Goal: Task Accomplishment & Management: Use online tool/utility

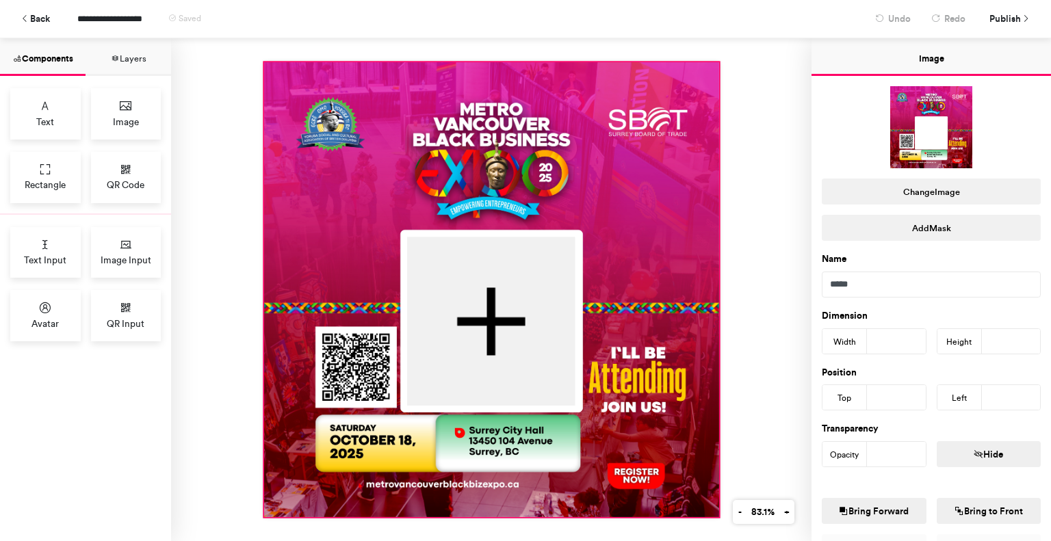
click at [494, 172] on div at bounding box center [491, 289] width 455 height 455
click at [924, 192] on button "Change Image" at bounding box center [931, 192] width 219 height 26
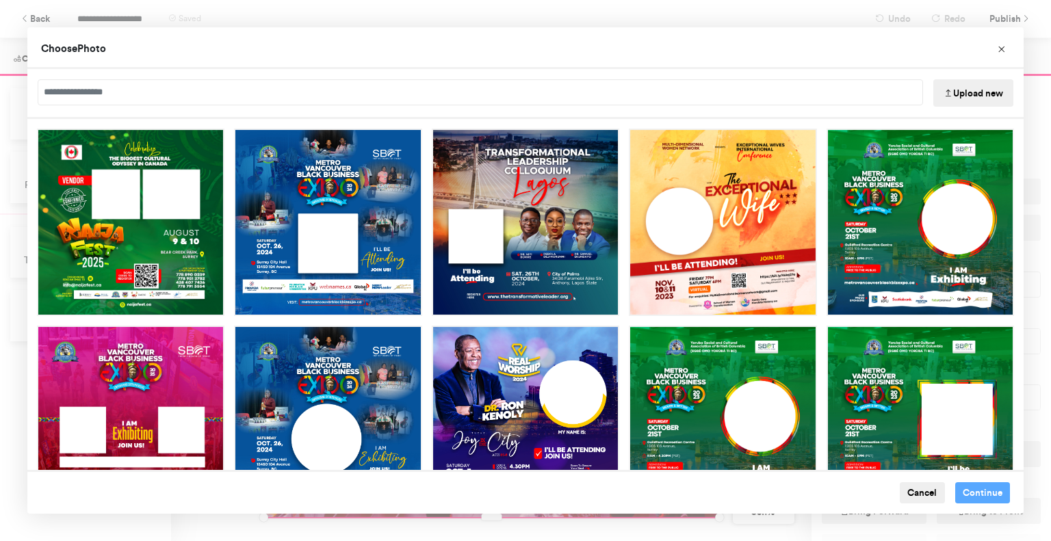
click at [958, 95] on button "Upload new" at bounding box center [974, 92] width 80 height 27
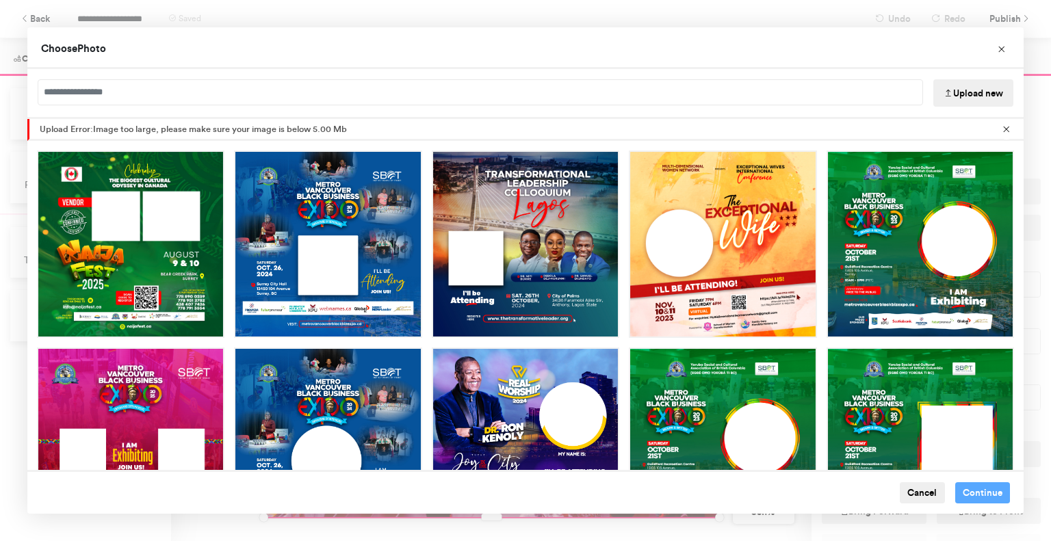
click at [966, 91] on button "Upload new" at bounding box center [974, 92] width 80 height 27
click at [976, 94] on button "Upload new" at bounding box center [974, 92] width 80 height 27
click at [972, 94] on button "Upload new" at bounding box center [974, 92] width 80 height 27
click at [923, 494] on button "Cancel" at bounding box center [922, 494] width 45 height 22
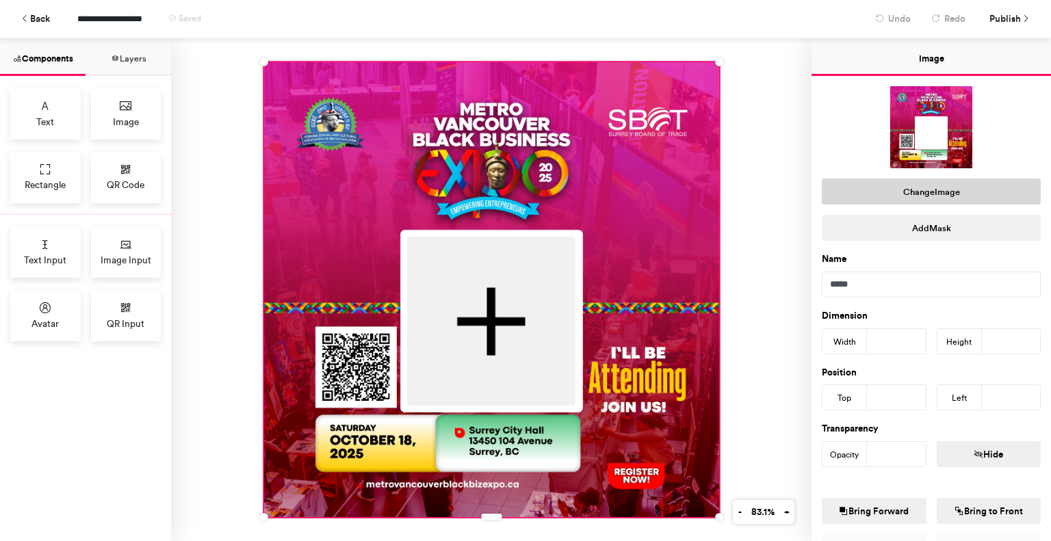
click at [930, 194] on button "Change Image" at bounding box center [931, 192] width 219 height 26
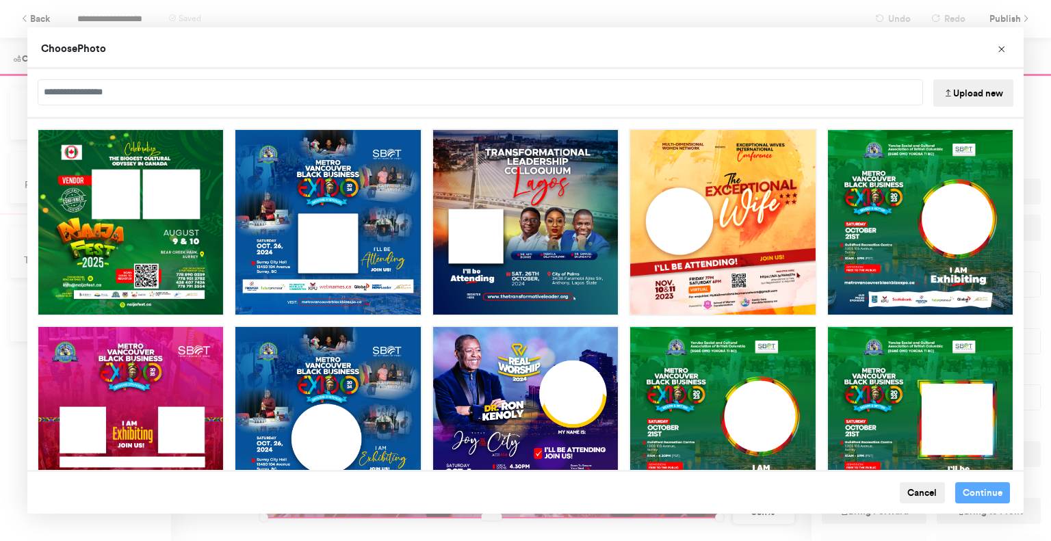
click at [979, 92] on button "Upload new" at bounding box center [974, 92] width 80 height 27
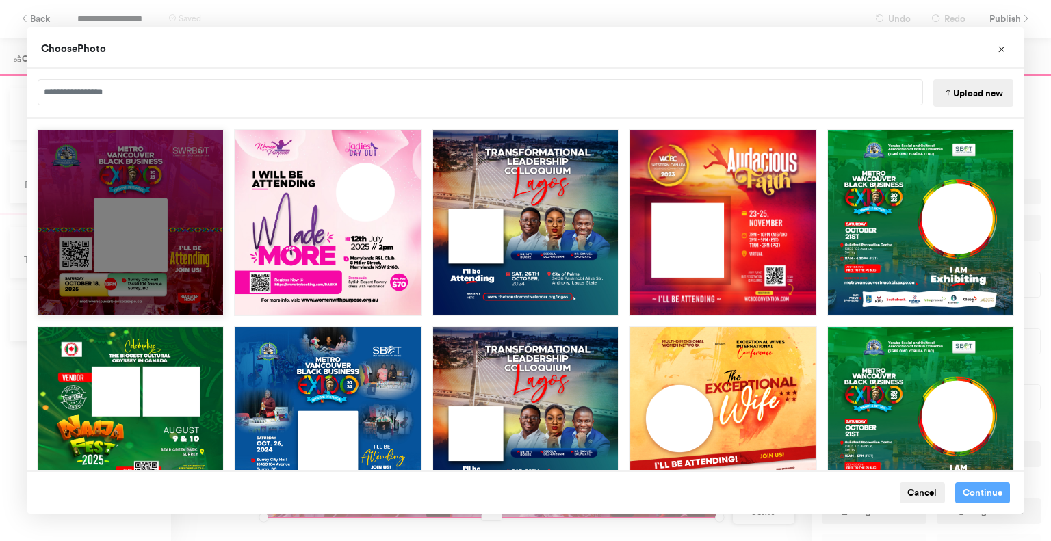
click at [192, 213] on div "Choose Image" at bounding box center [131, 223] width 188 height 188
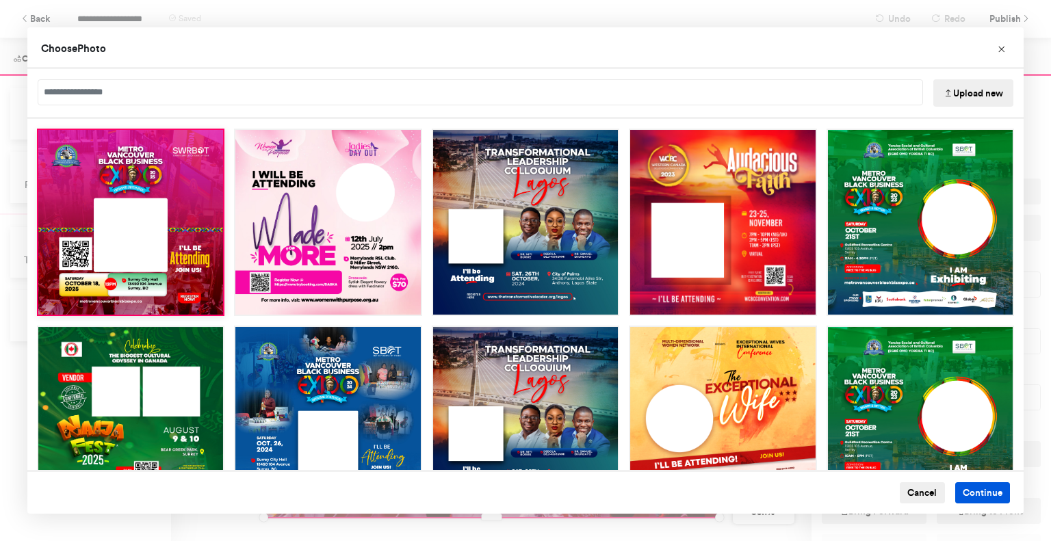
click at [973, 492] on button "Continue" at bounding box center [982, 494] width 55 height 22
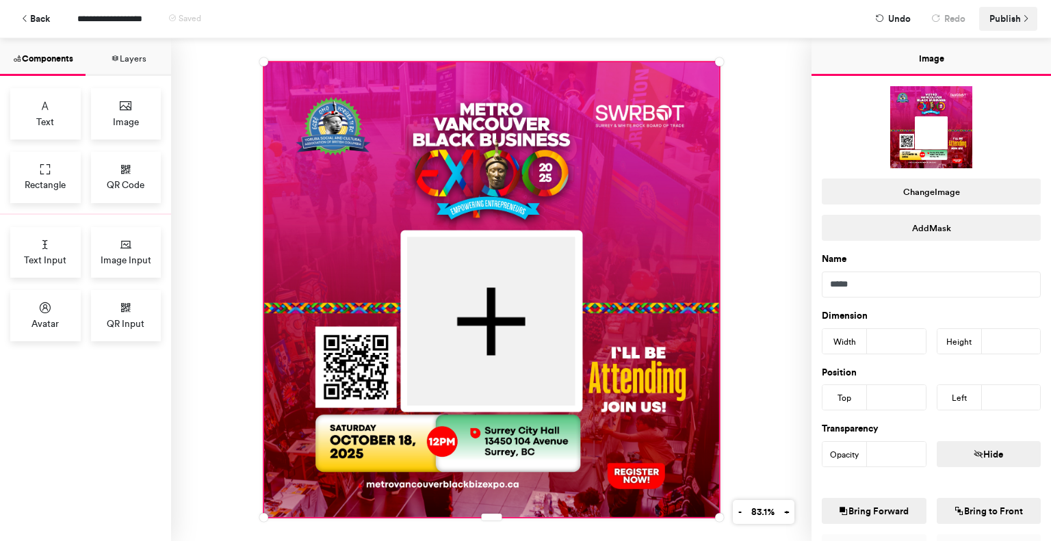
click at [1007, 13] on span "Publish" at bounding box center [1005, 19] width 31 height 24
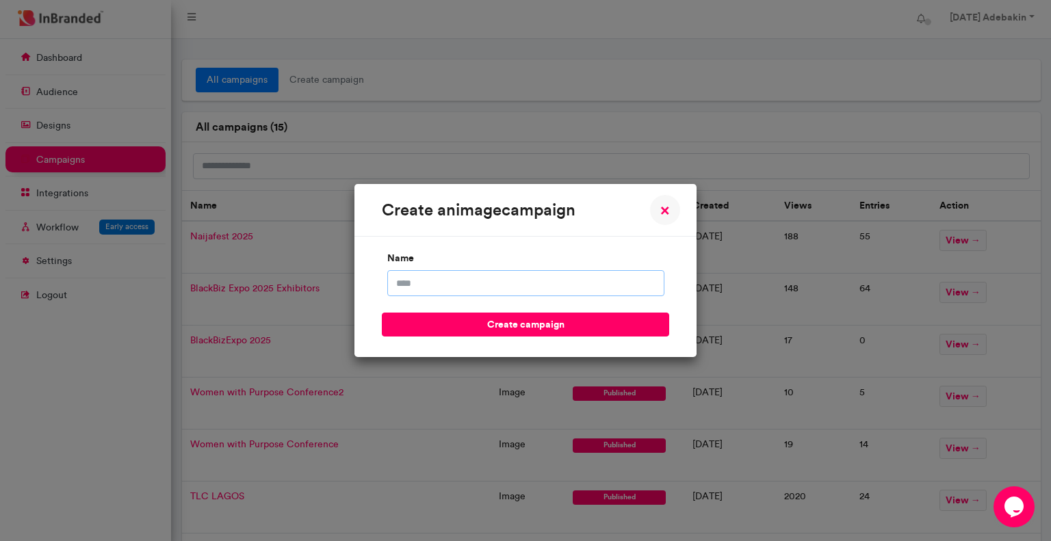
click at [424, 285] on input "name" at bounding box center [525, 283] width 277 height 26
drag, startPoint x: 527, startPoint y: 196, endPoint x: 576, endPoint y: 176, distance: 53.4
click at [576, 176] on div "create an image campaign × Close name create campaign" at bounding box center [525, 270] width 1051 height 541
click at [457, 292] on input "name" at bounding box center [525, 283] width 277 height 26
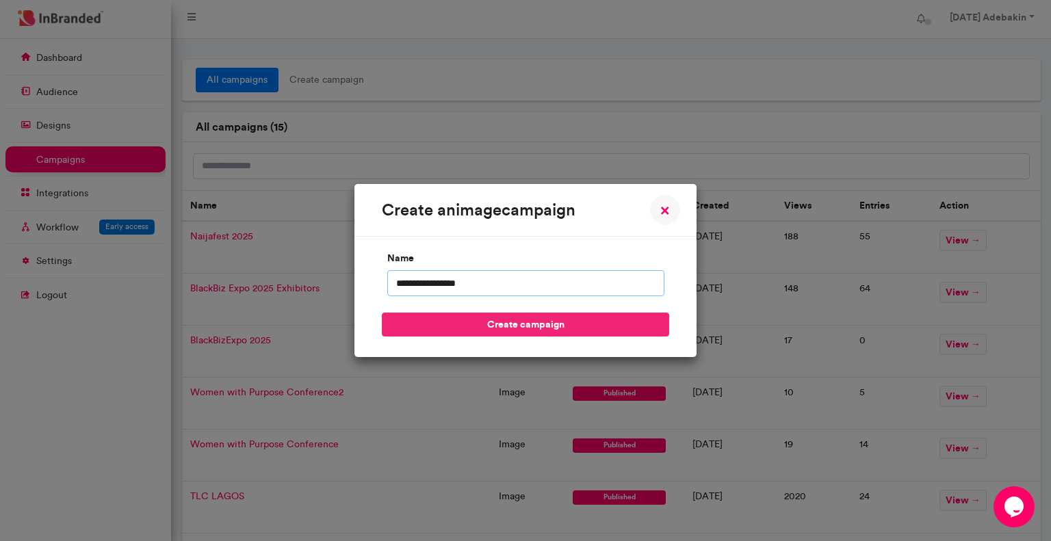
type input "**********"
click at [516, 329] on button "create campaign" at bounding box center [525, 325] width 287 height 24
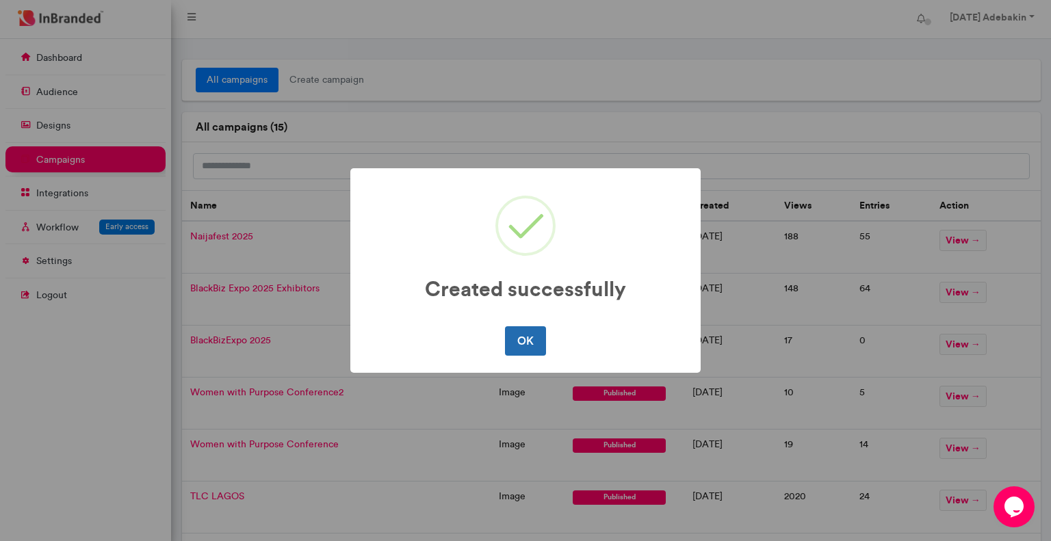
click at [527, 340] on button "OK" at bounding box center [525, 340] width 40 height 29
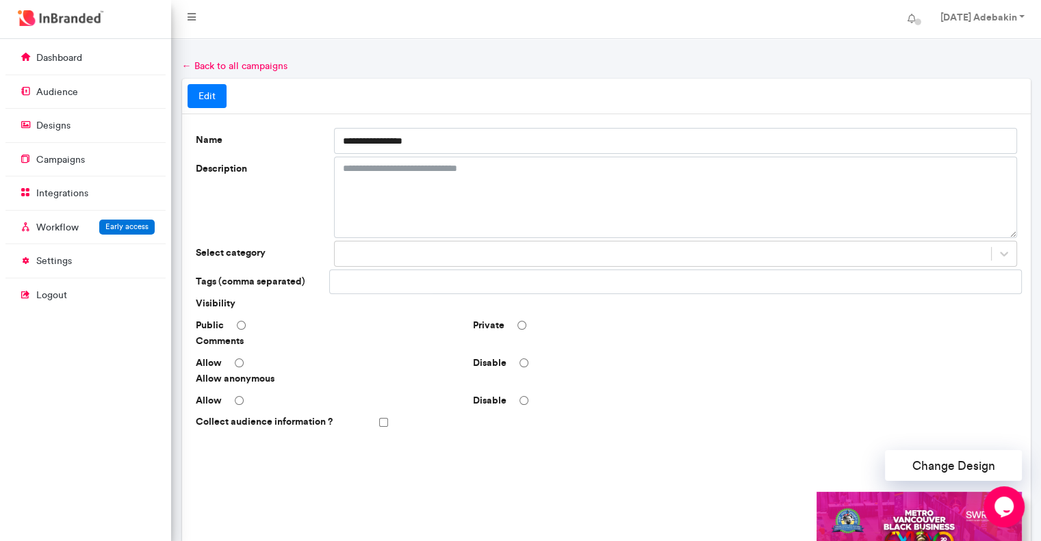
click at [216, 67] on link "← Back to all campaigns" at bounding box center [234, 66] width 105 height 12
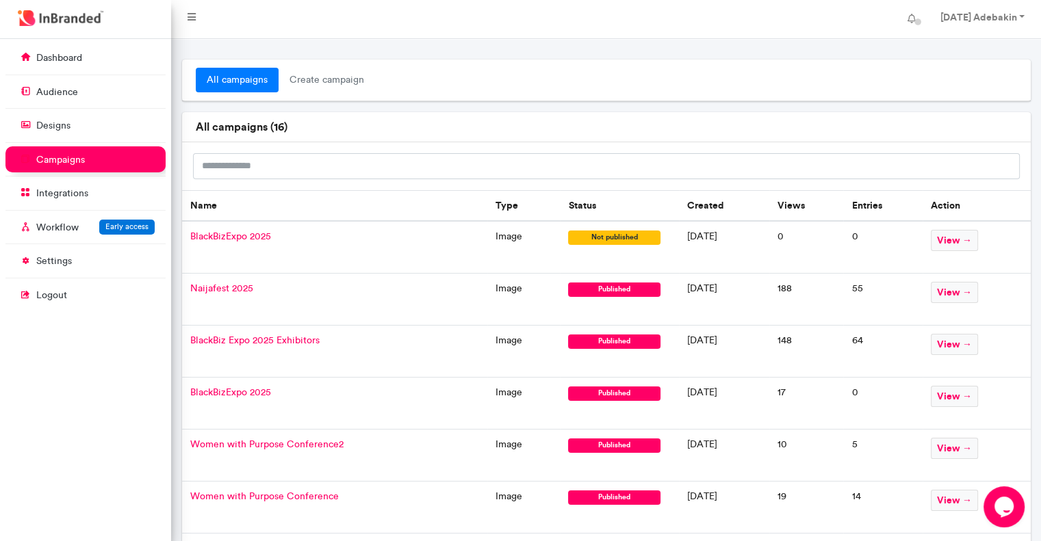
click at [248, 390] on span "BlackBizExpo 2025" at bounding box center [230, 393] width 81 height 12
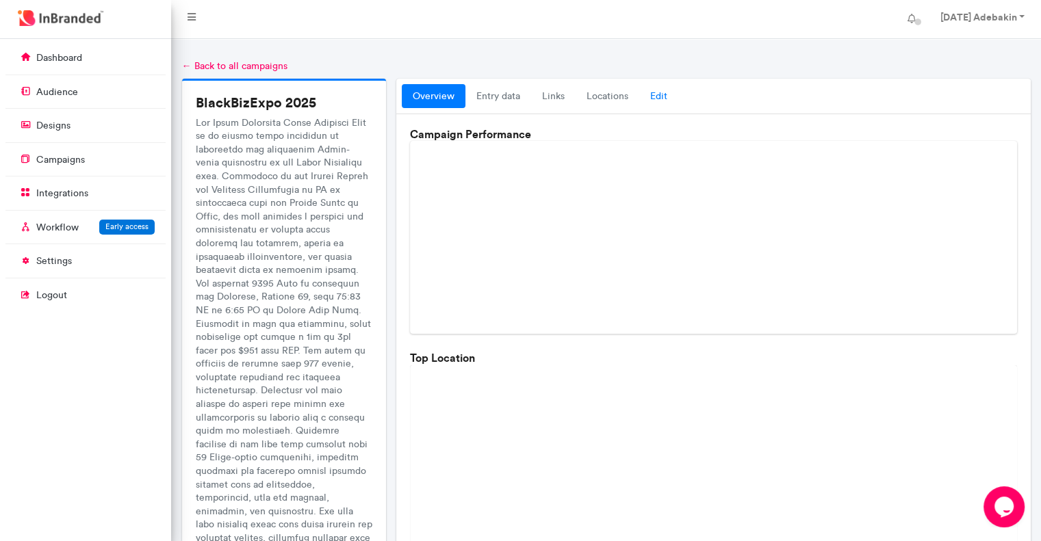
click at [663, 95] on link "Edit" at bounding box center [658, 96] width 39 height 25
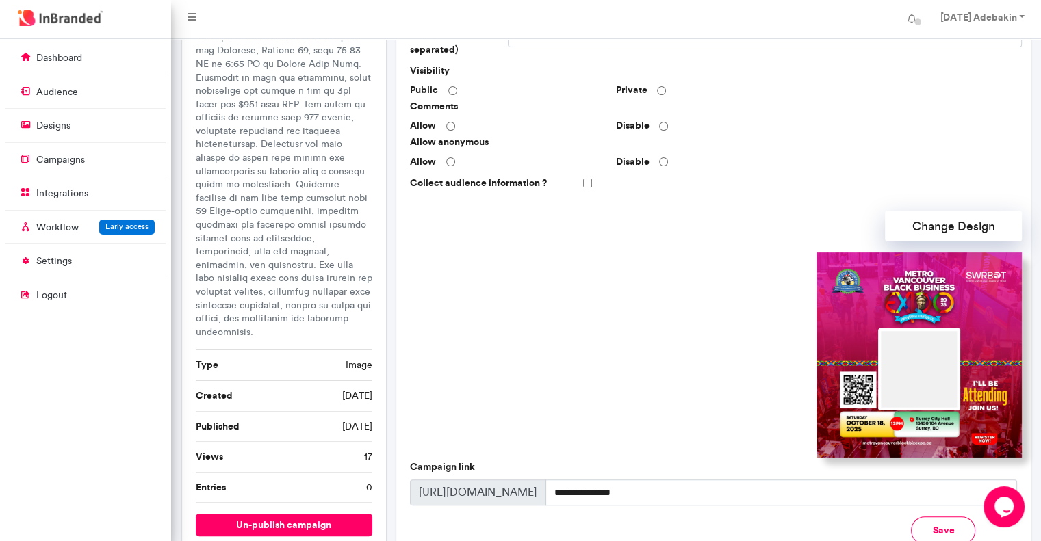
scroll to position [274, 0]
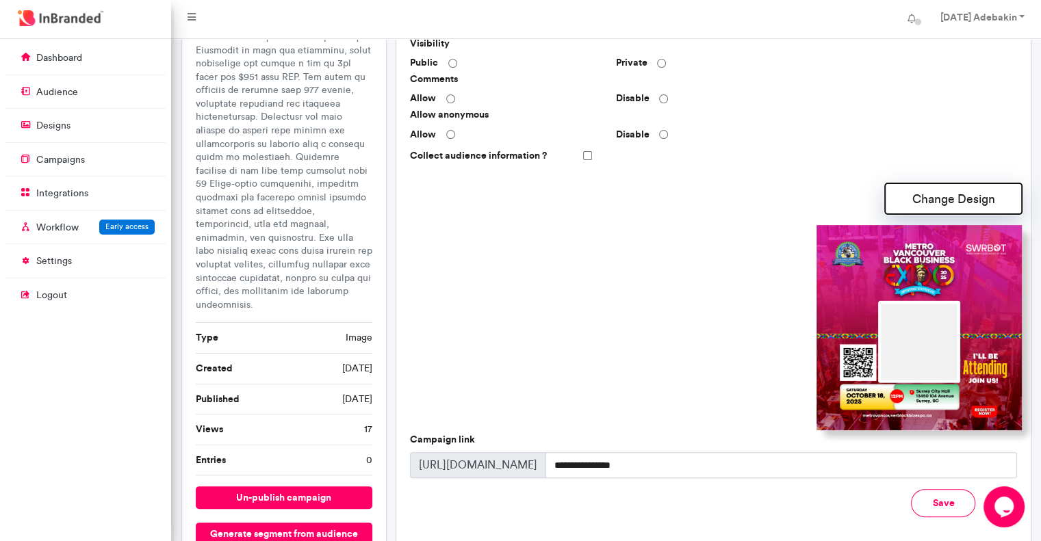
click at [951, 202] on button "Change Design" at bounding box center [953, 198] width 137 height 31
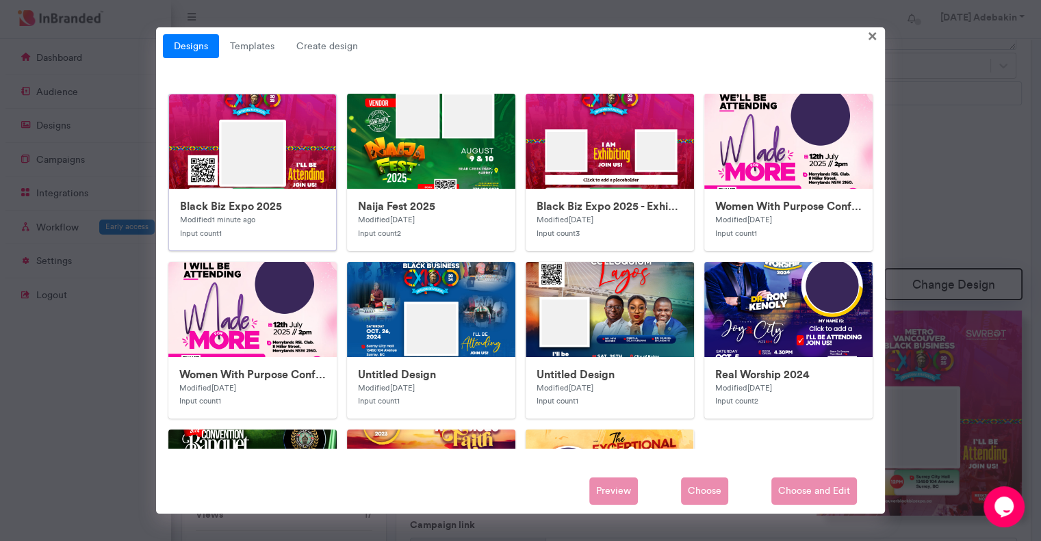
scroll to position [137, 0]
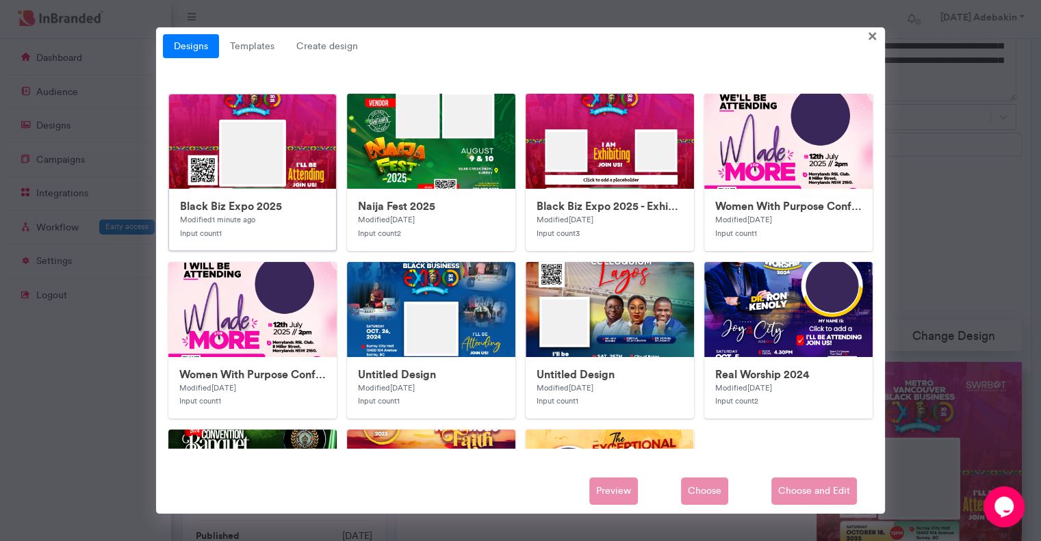
click at [270, 172] on img at bounding box center [443, 368] width 548 height 548
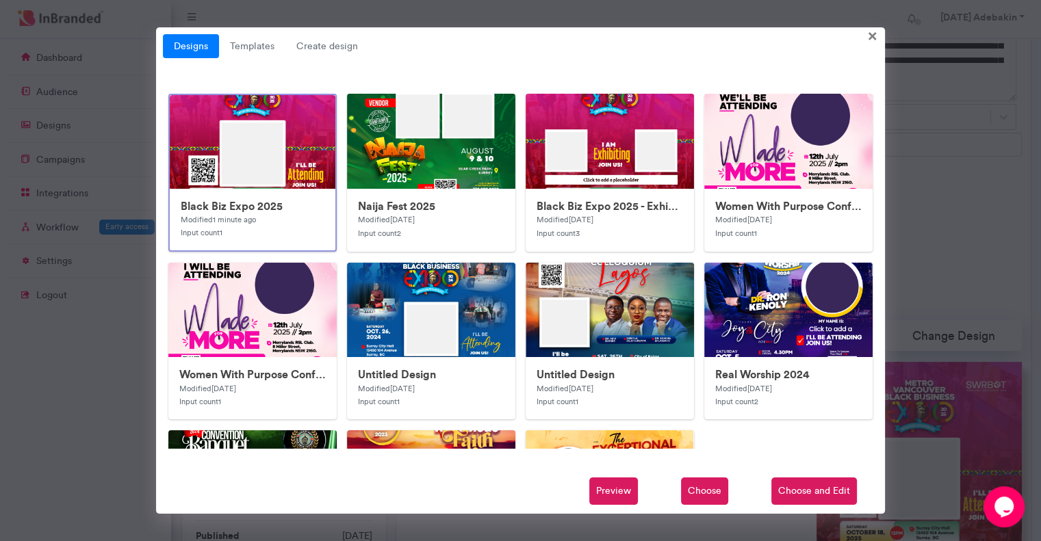
click at [712, 492] on span "Choose" at bounding box center [704, 491] width 47 height 27
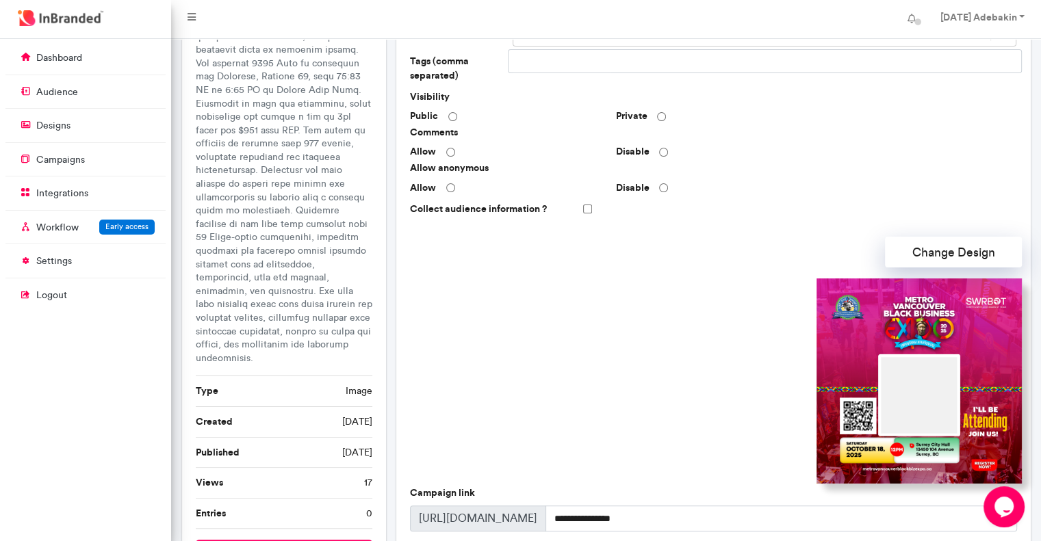
scroll to position [356, 0]
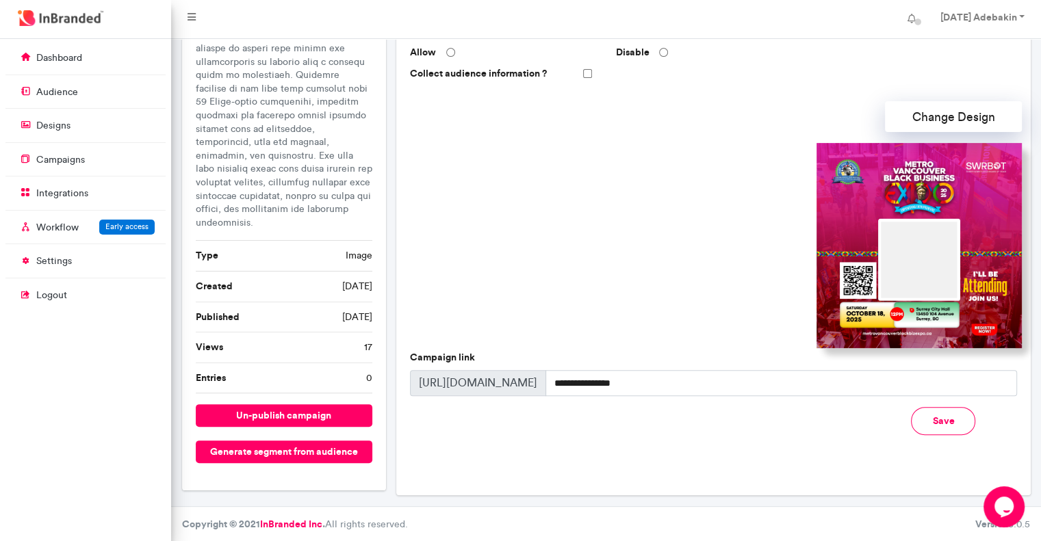
click at [949, 417] on button "Save" at bounding box center [943, 421] width 64 height 28
click at [942, 422] on button "Save" at bounding box center [943, 421] width 64 height 28
click at [483, 387] on span "https://inbranded.co/c/" at bounding box center [478, 383] width 136 height 26
drag, startPoint x: 415, startPoint y: 383, endPoint x: 627, endPoint y: 383, distance: 211.5
click at [627, 383] on div "**********" at bounding box center [713, 383] width 606 height 26
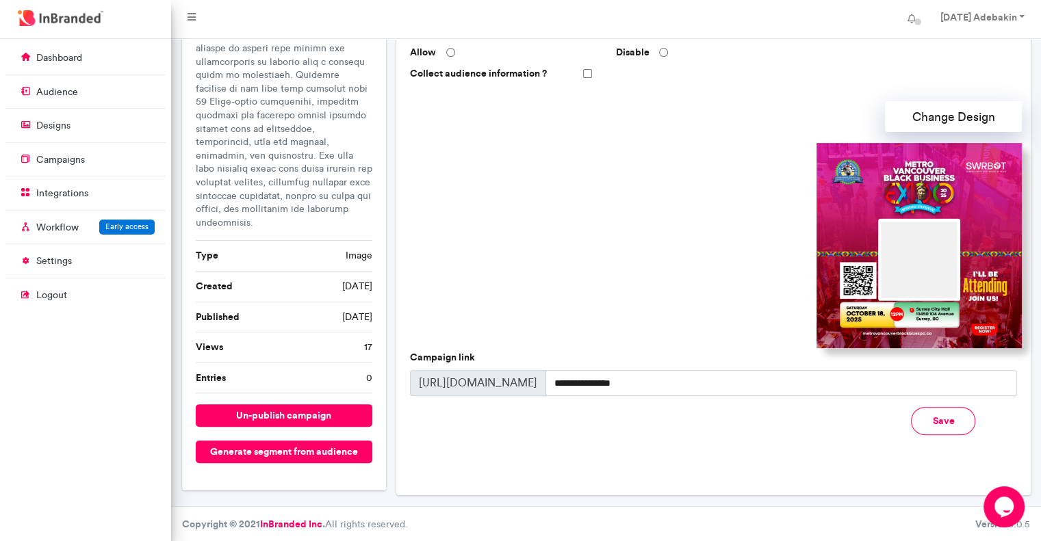
copy span
click at [950, 424] on button "Save" at bounding box center [943, 421] width 64 height 28
drag, startPoint x: 639, startPoint y: 385, endPoint x: 549, endPoint y: 383, distance: 90.4
click at [549, 383] on input "**********" at bounding box center [780, 383] width 471 height 26
click at [939, 421] on button "Save" at bounding box center [943, 421] width 64 height 28
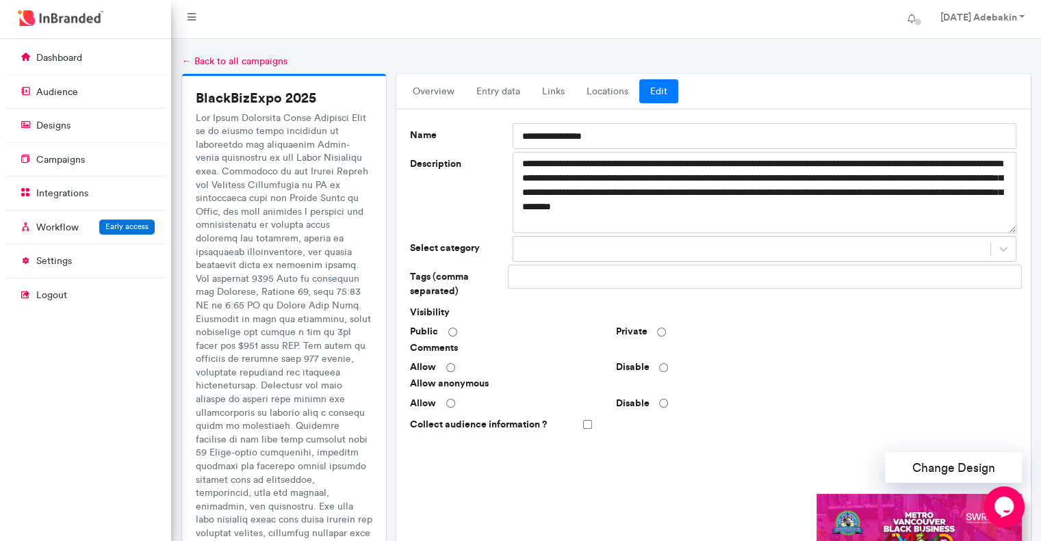
scroll to position [0, 0]
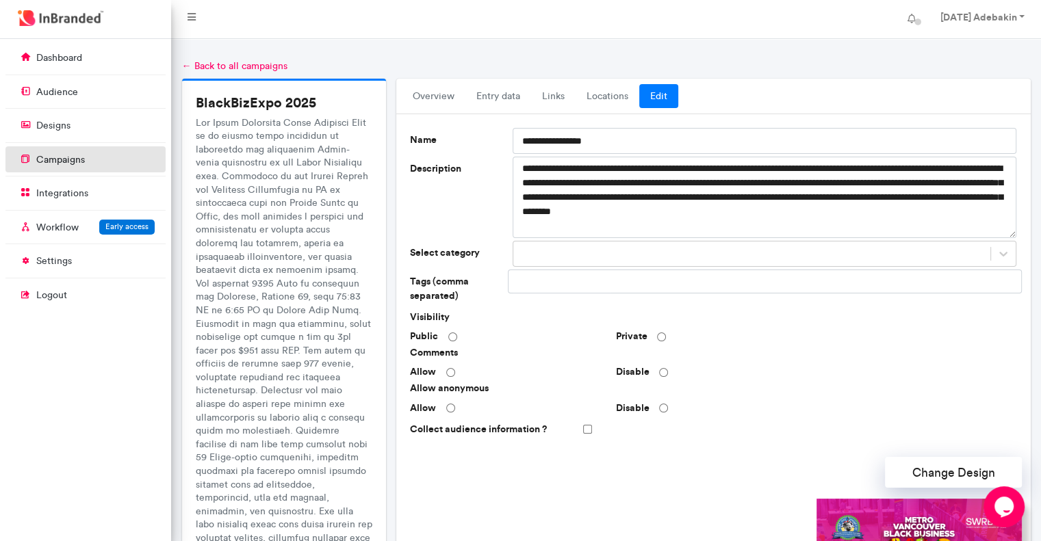
click at [85, 159] on link "campaigns" at bounding box center [85, 159] width 160 height 26
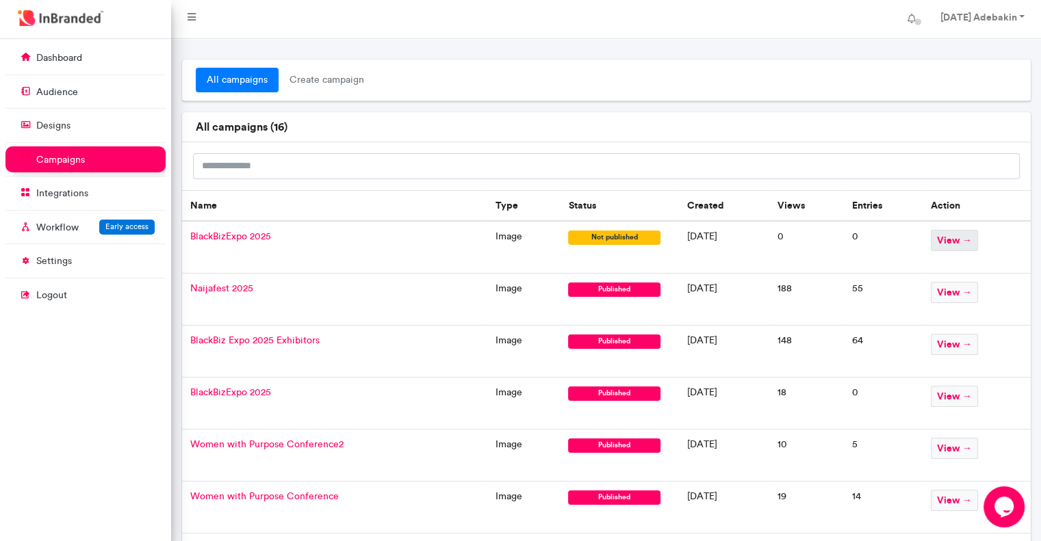
click at [977, 239] on span "view →" at bounding box center [954, 240] width 47 height 21
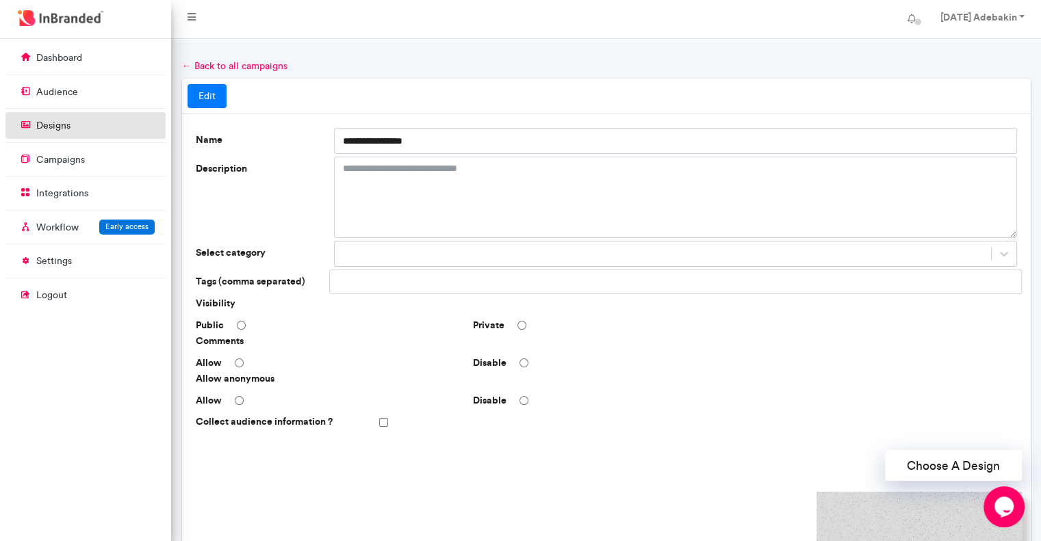
click at [95, 131] on link "designs" at bounding box center [85, 125] width 160 height 26
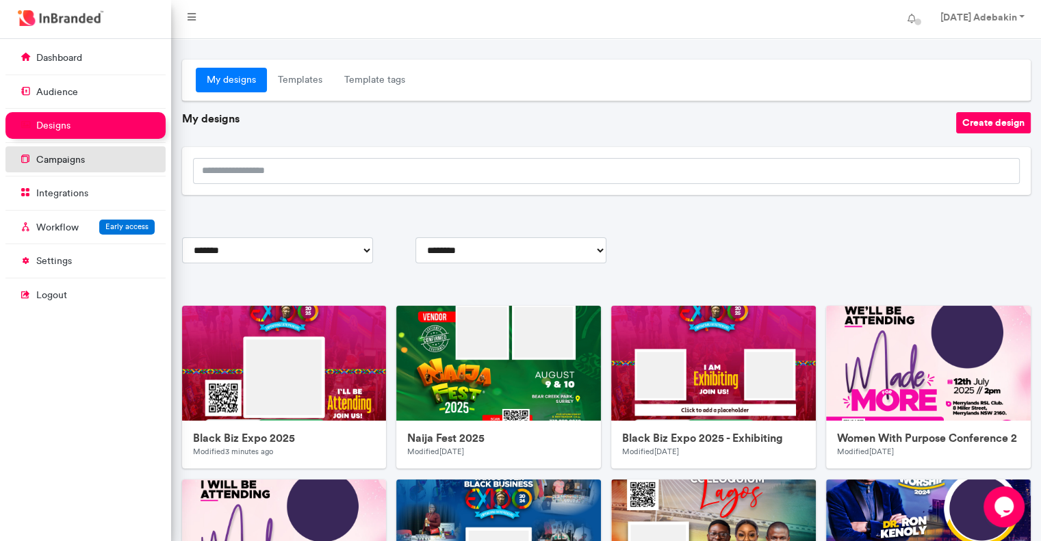
click at [68, 157] on p "campaigns" at bounding box center [60, 160] width 49 height 14
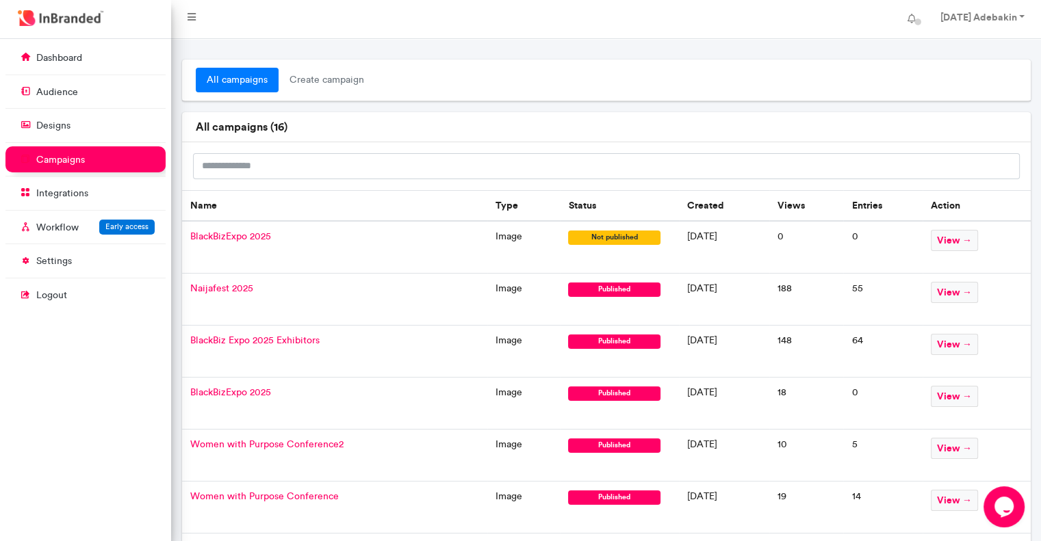
drag, startPoint x: 385, startPoint y: 245, endPoint x: 533, endPoint y: 81, distance: 220.5
click at [533, 81] on ul "all campaigns create campaign" at bounding box center [606, 80] width 821 height 25
